Goal: Task Accomplishment & Management: Complete application form

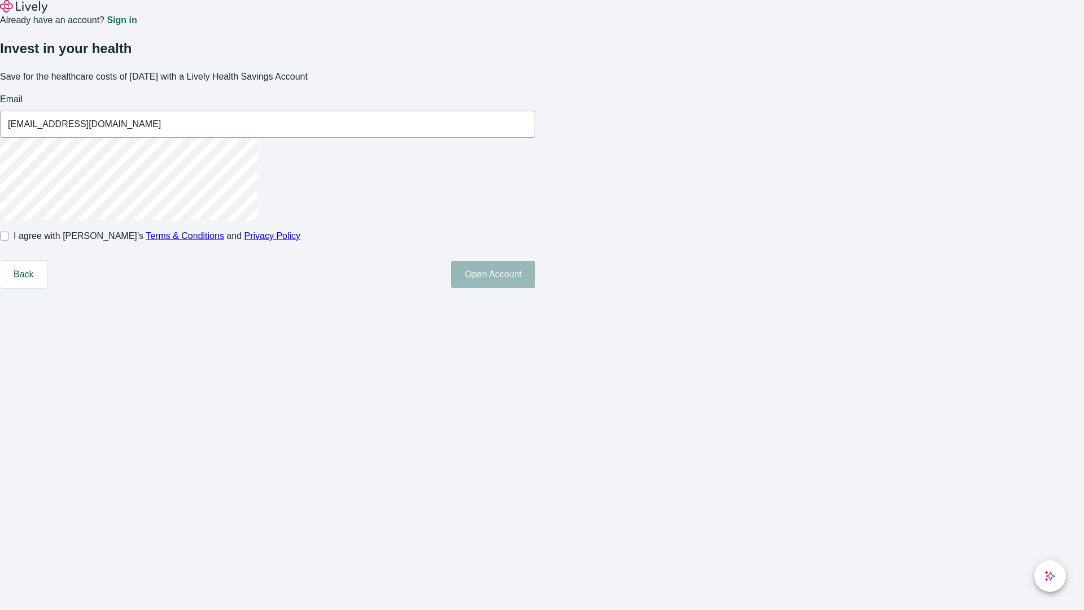
click at [9, 240] on input "I agree with Lively’s Terms & Conditions and Privacy Policy" at bounding box center [4, 235] width 9 height 9
checkbox input "true"
click at [535, 288] on button "Open Account" at bounding box center [493, 274] width 84 height 27
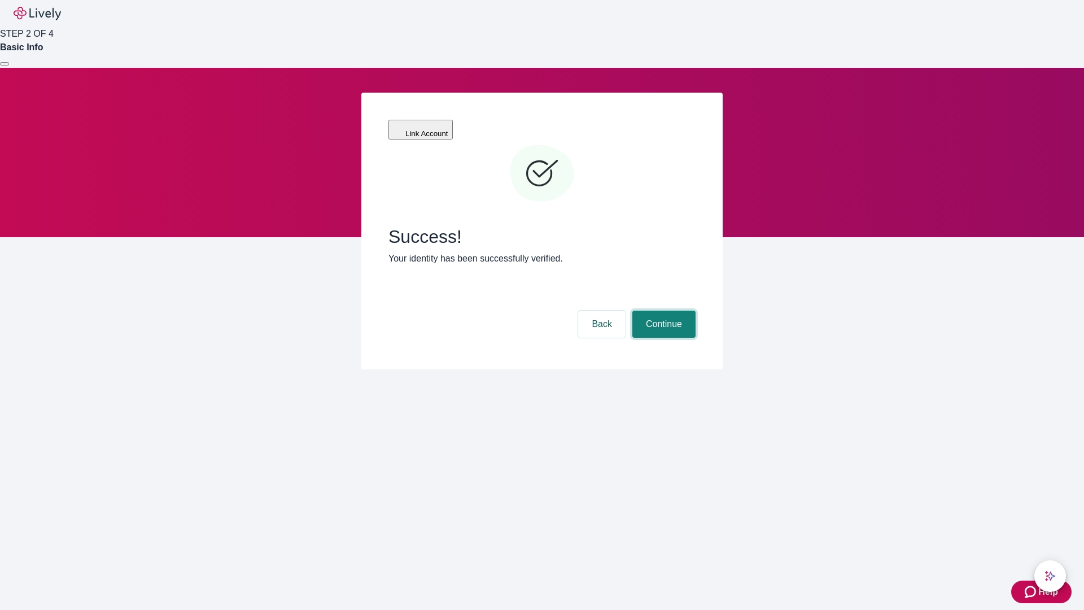
click at [662, 310] on button "Continue" at bounding box center [663, 323] width 63 height 27
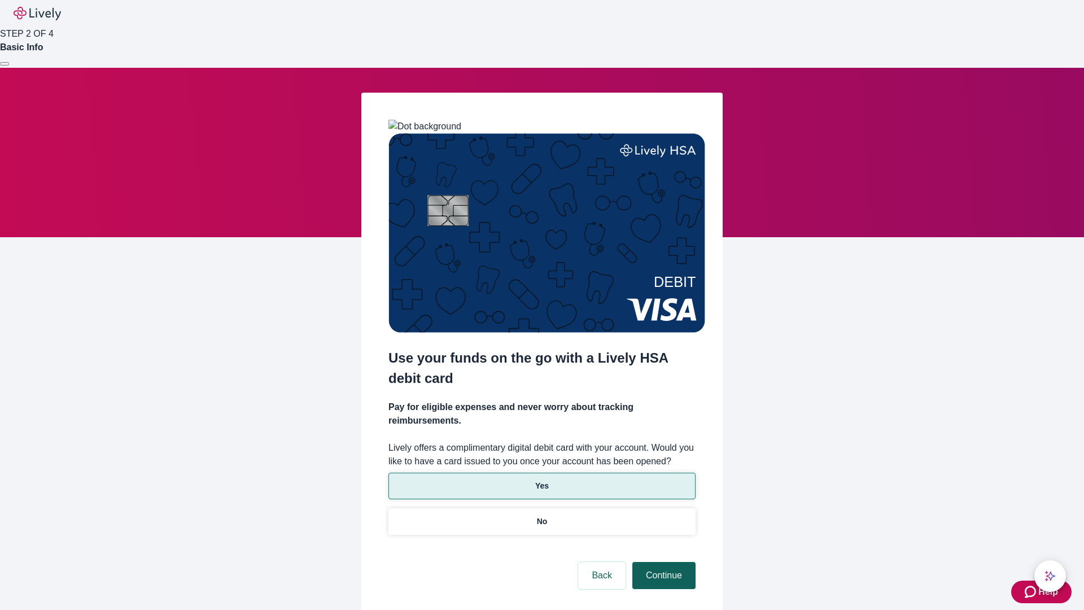
click at [541, 515] on p "No" at bounding box center [542, 521] width 11 height 12
click at [662, 562] on button "Continue" at bounding box center [663, 575] width 63 height 27
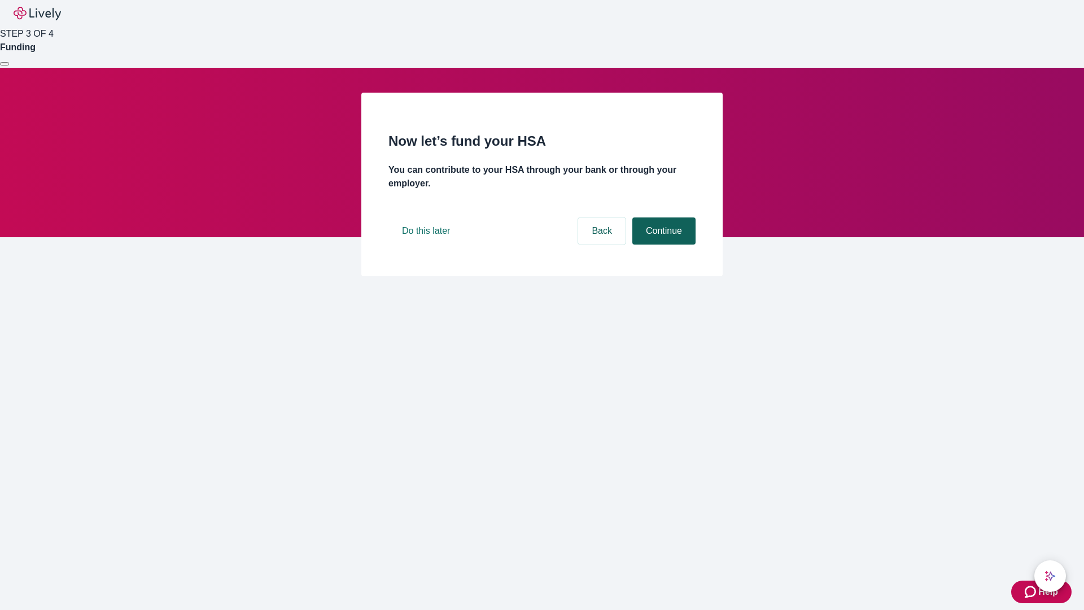
click at [662, 244] on button "Continue" at bounding box center [663, 230] width 63 height 27
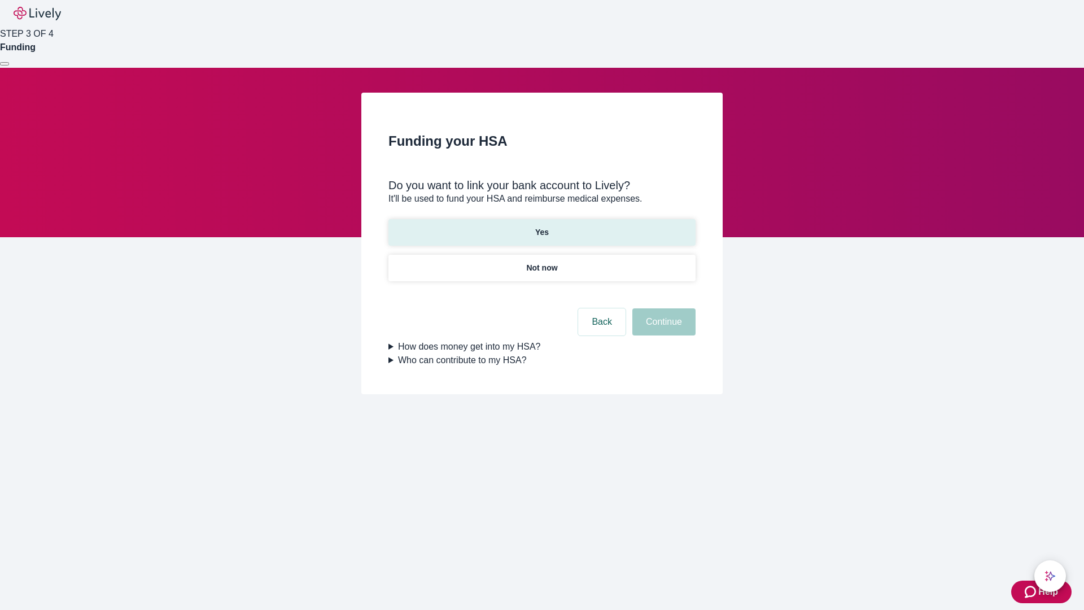
click at [541, 226] on p "Yes" at bounding box center [542, 232] width 14 height 12
click at [662, 308] on button "Continue" at bounding box center [663, 321] width 63 height 27
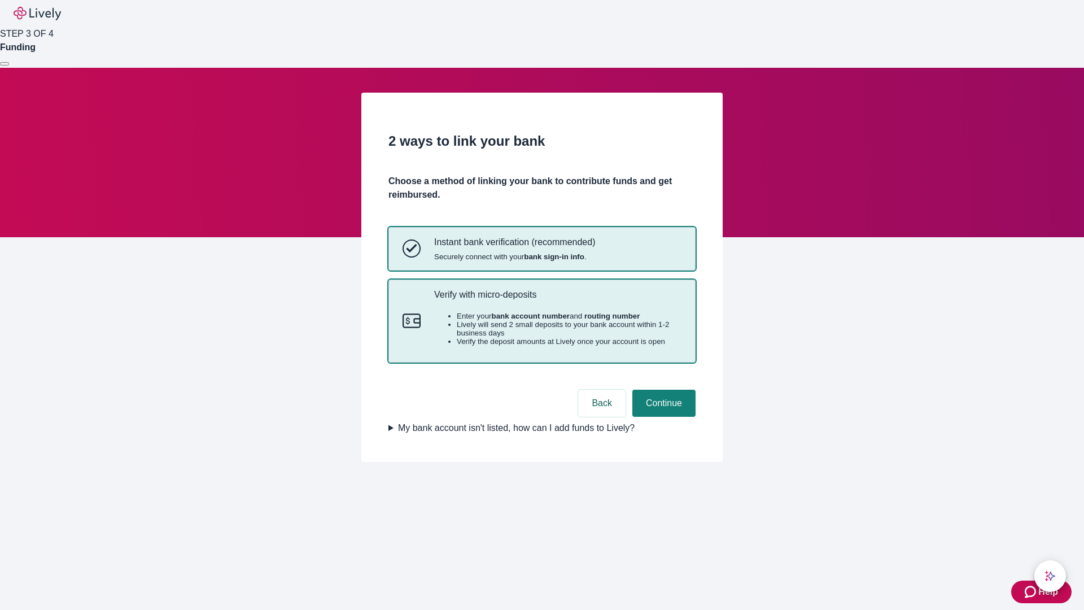
click at [557, 300] on p "Verify with micro-deposits" at bounding box center [557, 294] width 247 height 11
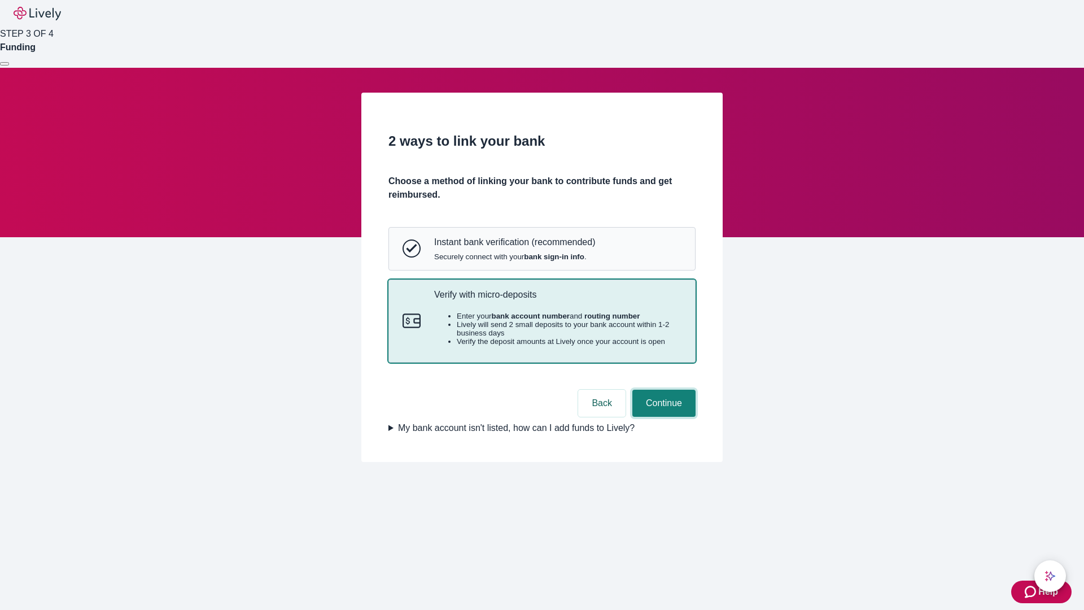
click at [662, 417] on button "Continue" at bounding box center [663, 402] width 63 height 27
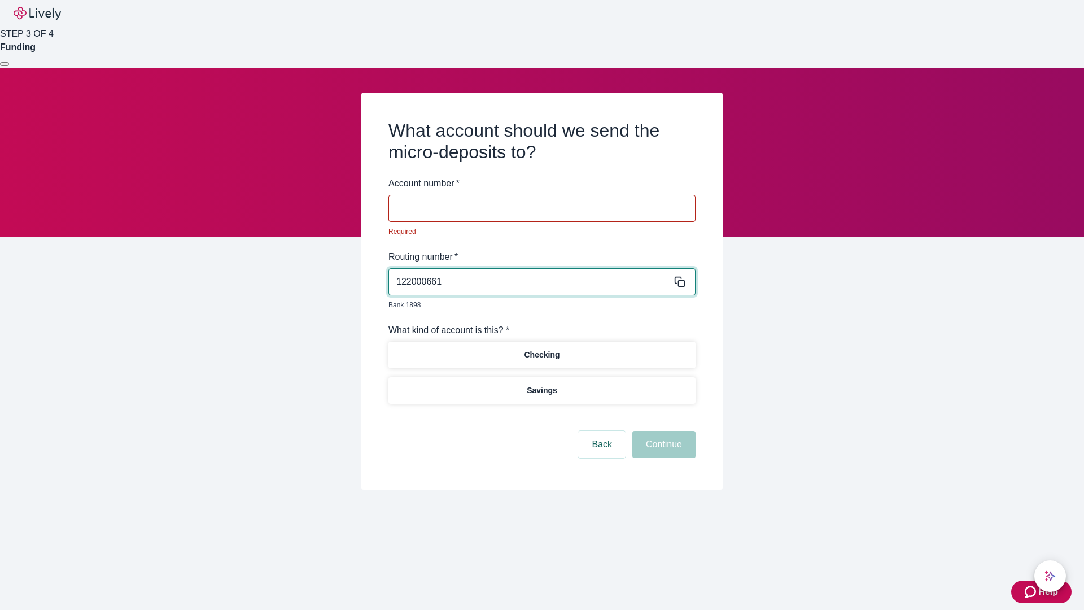
type input "122000661"
type input "353430"
click at [541, 349] on p "Checking" at bounding box center [542, 355] width 36 height 12
click at [662, 431] on button "Continue" at bounding box center [663, 444] width 63 height 27
